Goal: Task Accomplishment & Management: Use online tool/utility

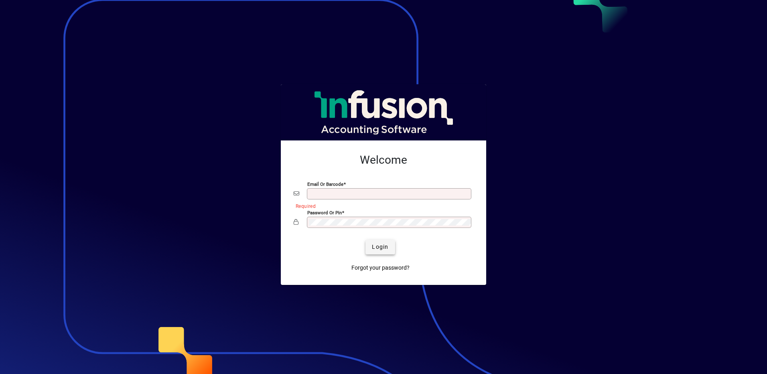
type input "**********"
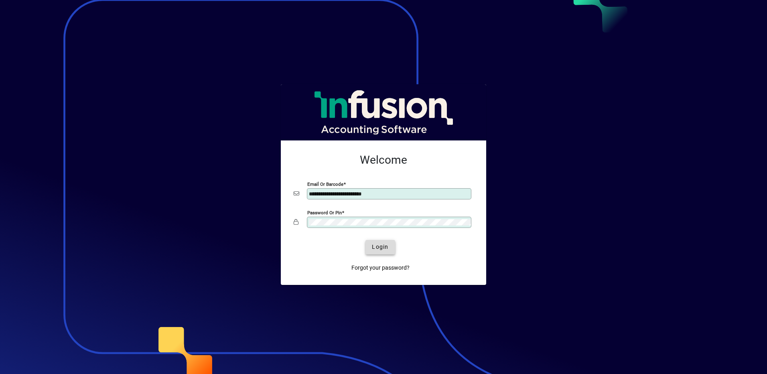
click at [382, 249] on span "Login" at bounding box center [380, 247] width 16 height 8
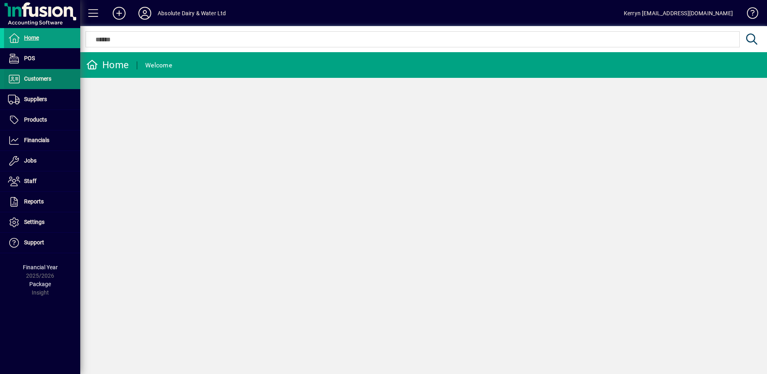
click at [40, 78] on span "Customers" at bounding box center [37, 78] width 27 height 6
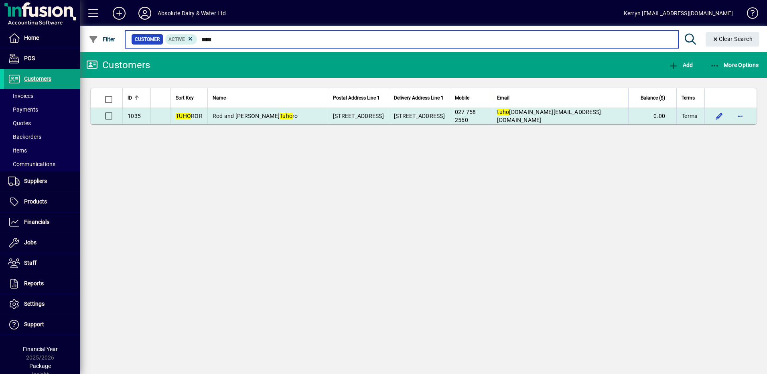
type input "****"
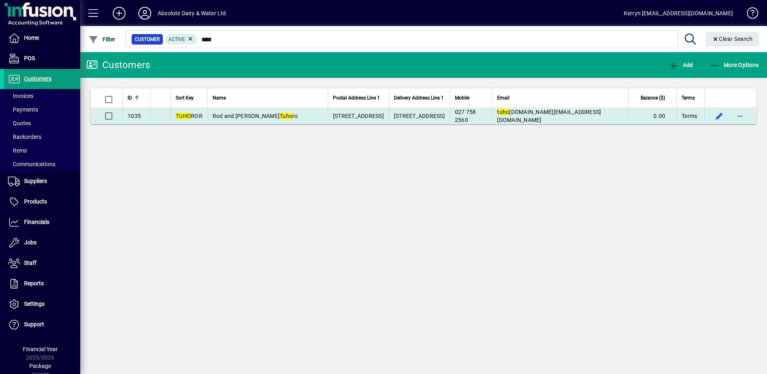
click at [492, 120] on td "027 758 2560" at bounding box center [471, 116] width 43 height 16
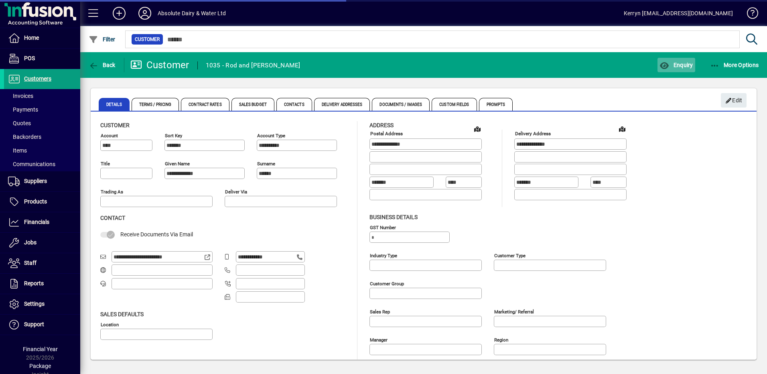
click at [683, 66] on span "Enquiry" at bounding box center [676, 65] width 33 height 6
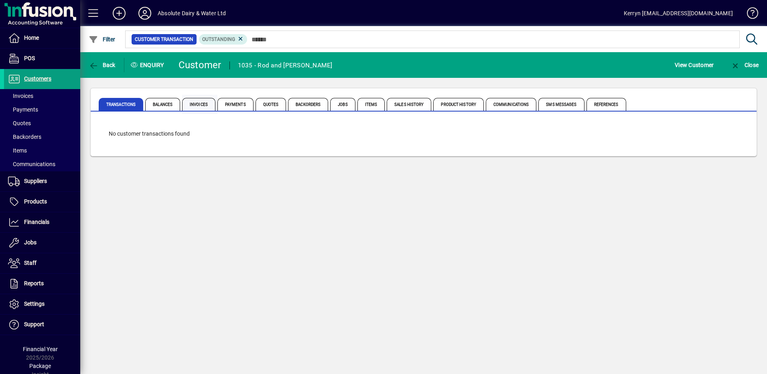
click at [197, 96] on span "Invoices" at bounding box center [199, 104] width 35 height 19
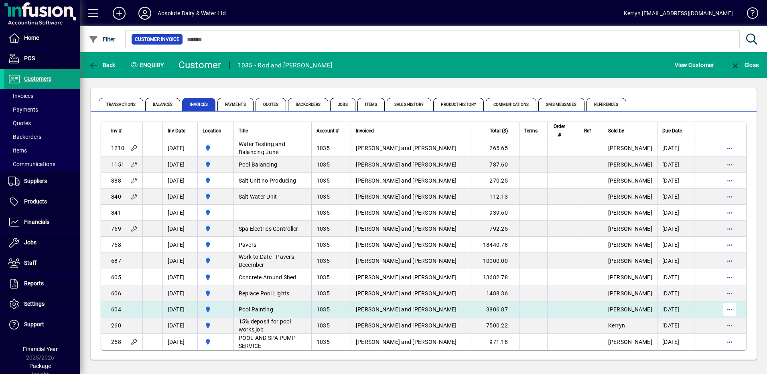
click at [724, 306] on span "button" at bounding box center [729, 309] width 19 height 19
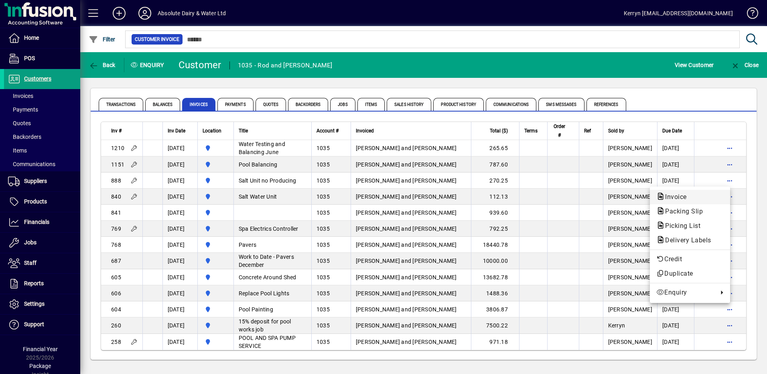
click at [683, 196] on span "Invoice" at bounding box center [673, 197] width 35 height 8
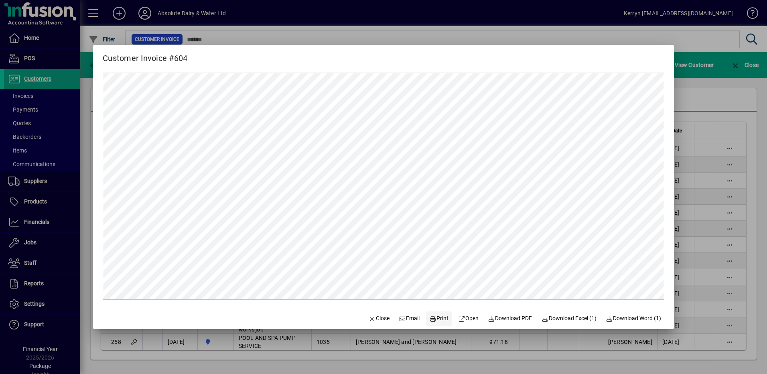
click at [431, 325] on span at bounding box center [439, 318] width 26 height 19
click at [369, 318] on icon "button" at bounding box center [372, 319] width 7 height 6
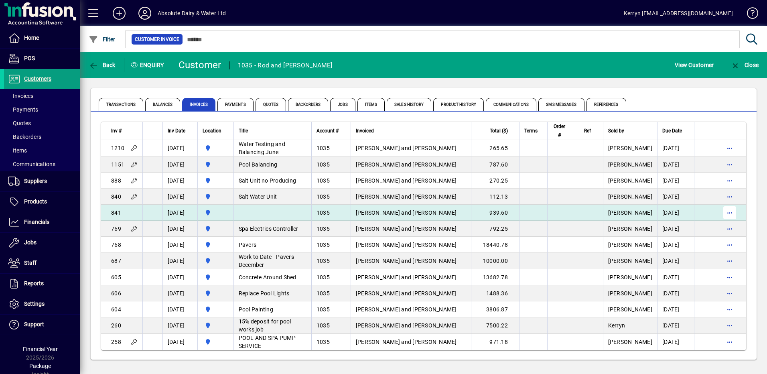
click at [722, 213] on span "button" at bounding box center [729, 212] width 19 height 19
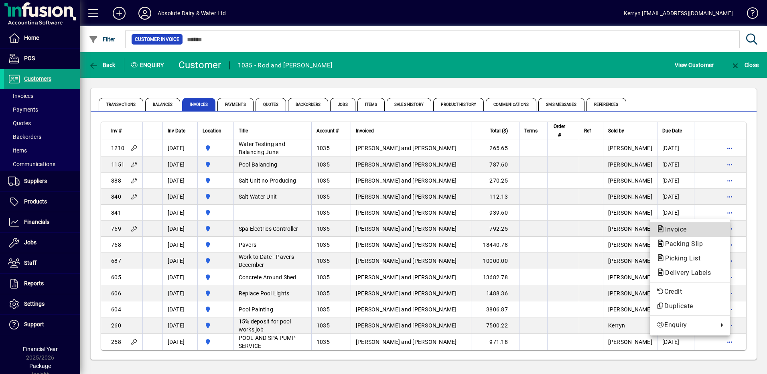
click at [691, 228] on span "Invoice" at bounding box center [673, 230] width 35 height 8
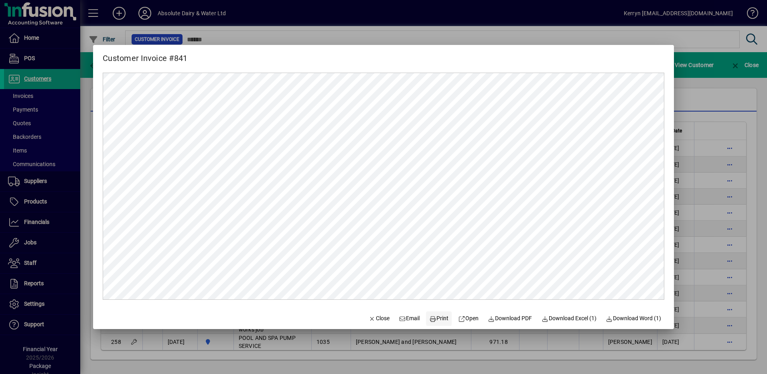
click at [433, 321] on span "Print" at bounding box center [438, 318] width 19 height 8
click at [369, 316] on span "Close" at bounding box center [379, 318] width 21 height 8
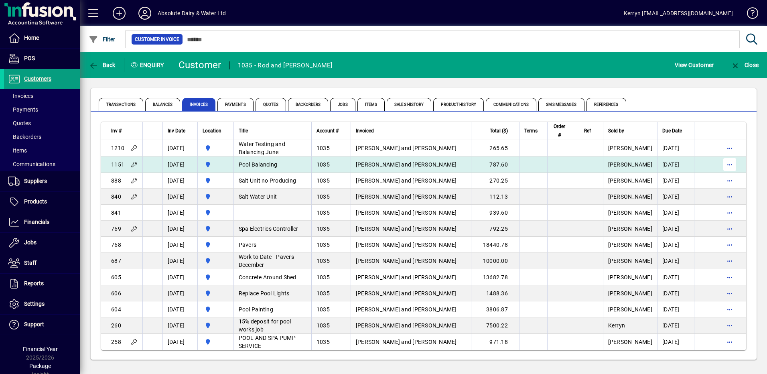
click at [723, 165] on span "button" at bounding box center [729, 164] width 19 height 19
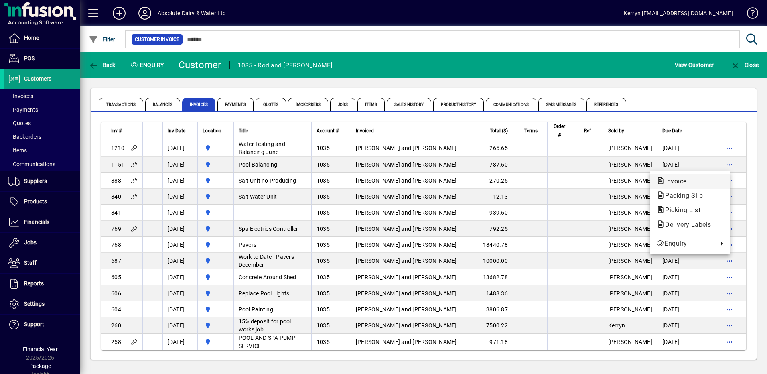
click at [691, 181] on span "Invoice" at bounding box center [673, 181] width 35 height 8
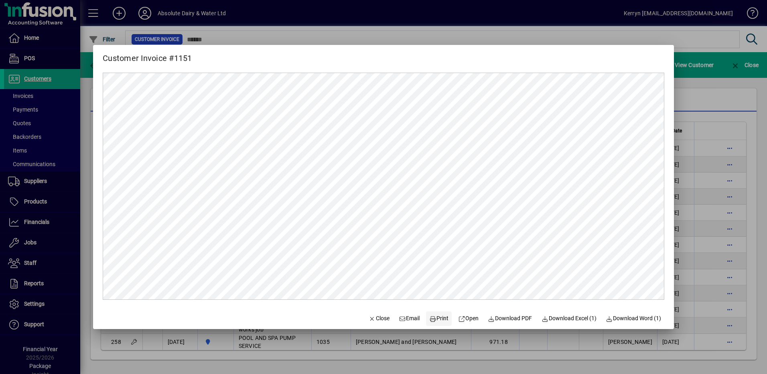
click at [435, 323] on span "Print" at bounding box center [438, 318] width 19 height 8
click at [376, 314] on span "Close" at bounding box center [379, 318] width 21 height 8
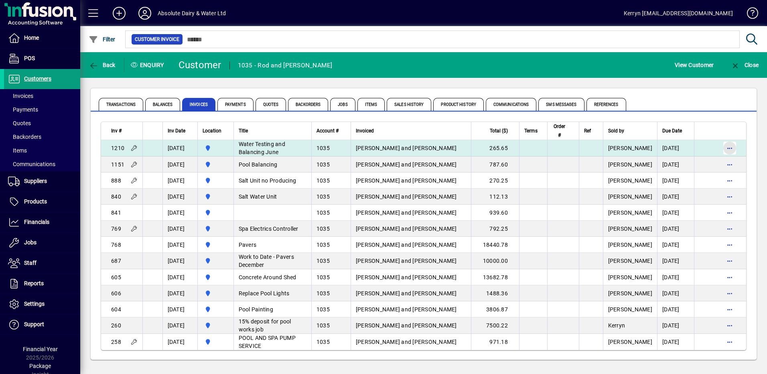
click at [729, 148] on span "button" at bounding box center [729, 147] width 19 height 19
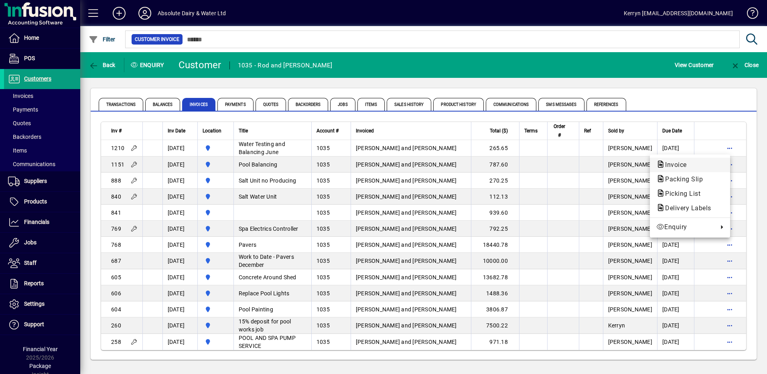
click at [709, 163] on span "Invoice" at bounding box center [689, 165] width 67 height 10
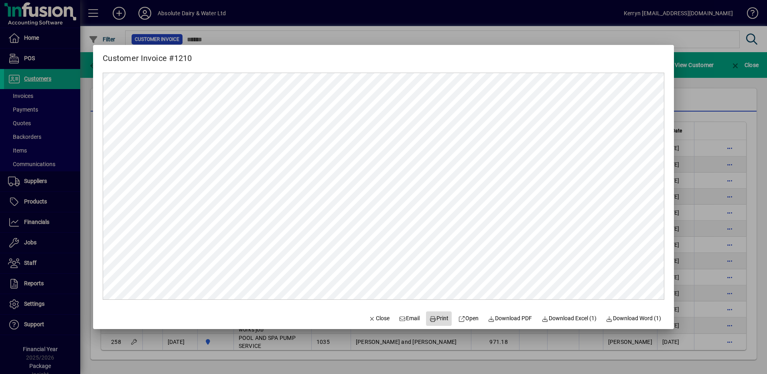
click at [437, 318] on span "Print" at bounding box center [438, 318] width 19 height 8
click at [374, 323] on span "button" at bounding box center [379, 318] width 27 height 19
